Goal: Check status: Check status

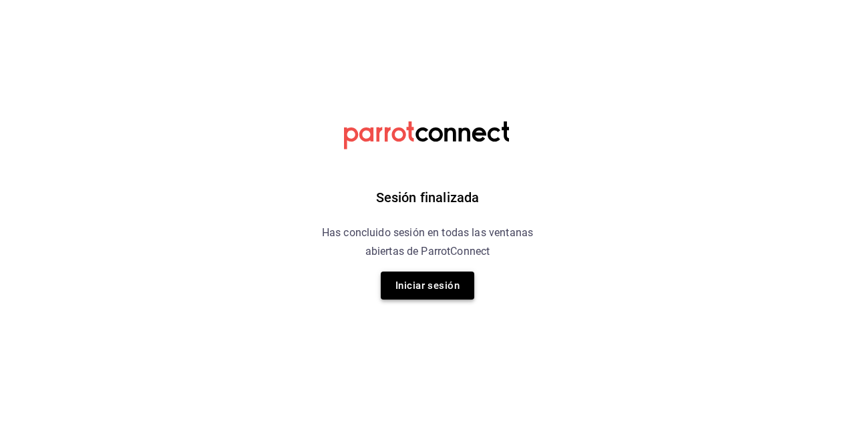
click at [430, 286] on button "Iniciar sesión" at bounding box center [427, 286] width 93 height 28
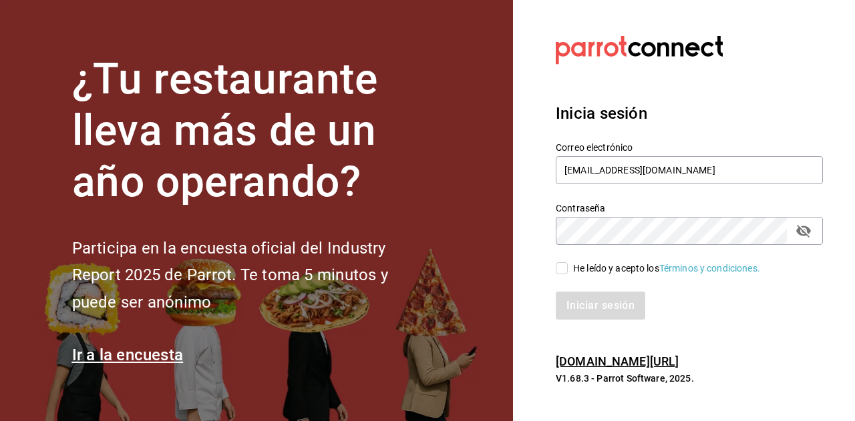
click at [561, 269] on input "He leído y acepto los Términos y condiciones." at bounding box center [561, 268] width 12 height 12
checkbox input "true"
click at [600, 302] on button "Iniciar sesión" at bounding box center [600, 306] width 91 height 28
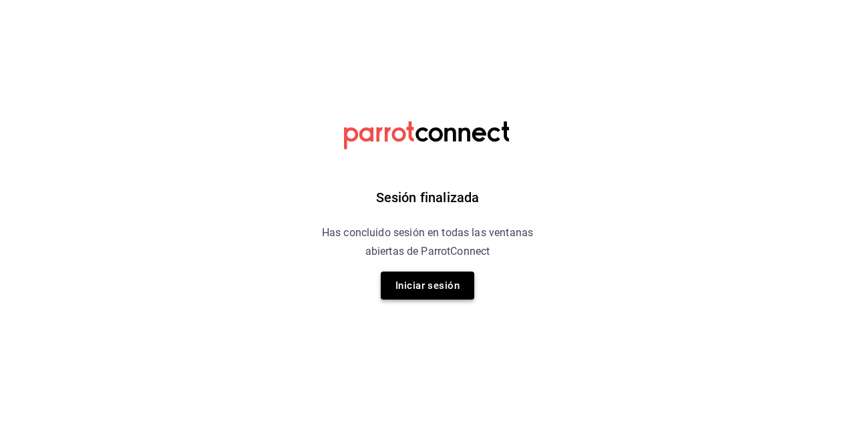
click at [441, 288] on button "Iniciar sesión" at bounding box center [427, 286] width 93 height 28
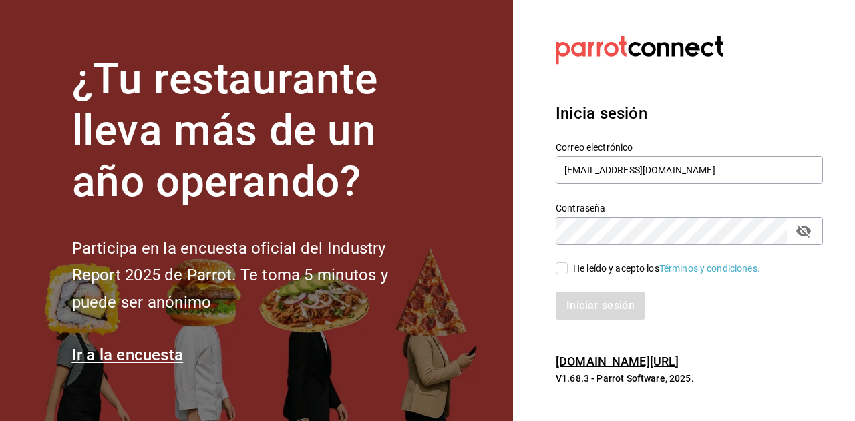
click at [571, 271] on span "He leído y acepto los Términos y condiciones." at bounding box center [664, 269] width 192 height 14
click at [568, 271] on input "He leído y acepto los Términos y condiciones." at bounding box center [561, 268] width 12 height 12
checkbox input "true"
click at [581, 302] on button "Iniciar sesión" at bounding box center [600, 306] width 91 height 28
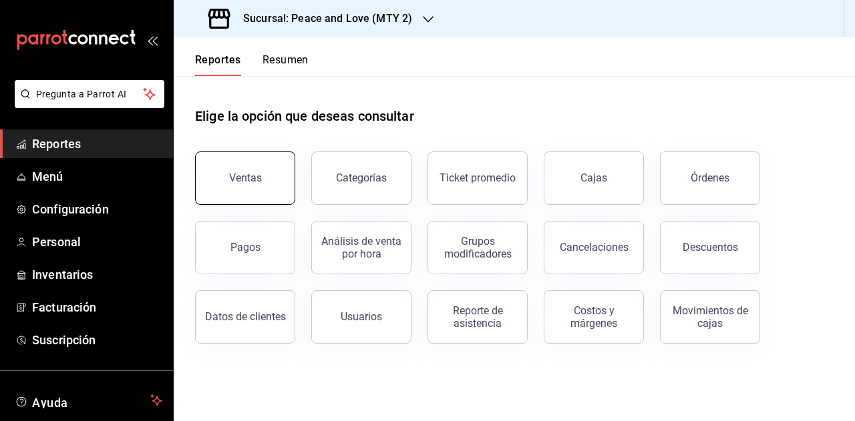
click at [255, 182] on div "Ventas" at bounding box center [245, 178] width 33 height 13
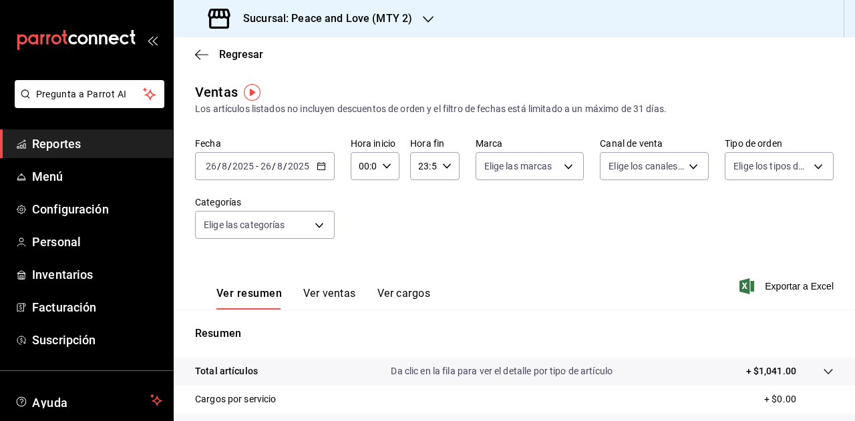
click at [306, 168] on input "2025" at bounding box center [298, 166] width 23 height 11
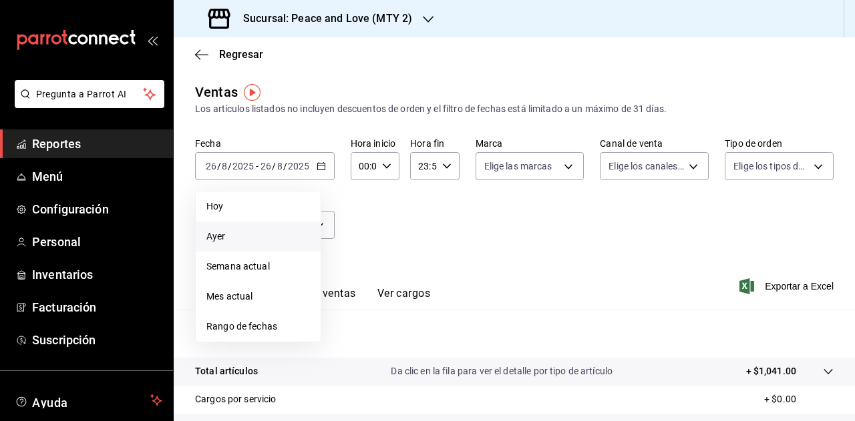
click at [234, 232] on span "Ayer" at bounding box center [257, 237] width 103 height 14
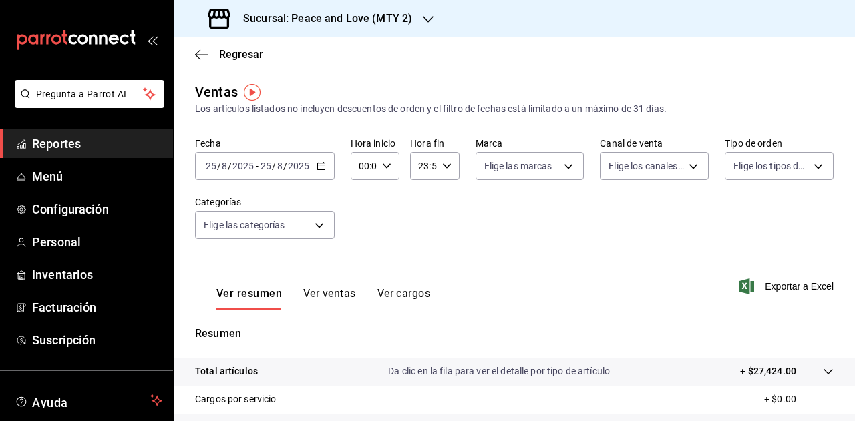
click at [417, 24] on div "Sucursal: Peace and Love (MTY 2)" at bounding box center [311, 18] width 254 height 37
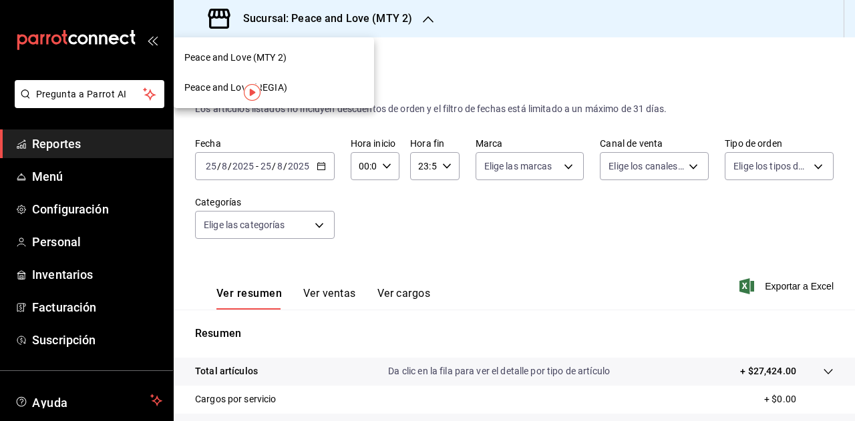
click at [316, 89] on div "Peace and Love (REGIA)" at bounding box center [273, 88] width 179 height 14
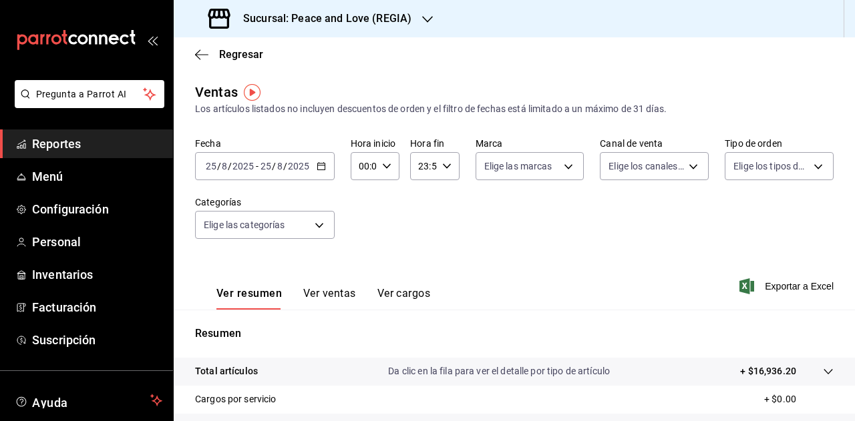
click at [242, 164] on input "2025" at bounding box center [243, 166] width 23 height 11
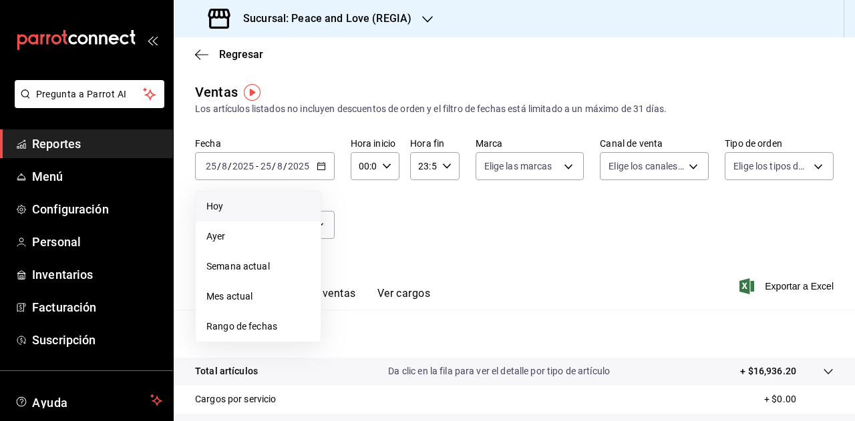
click at [232, 212] on span "Hoy" at bounding box center [257, 207] width 103 height 14
